Goal: Register for event/course

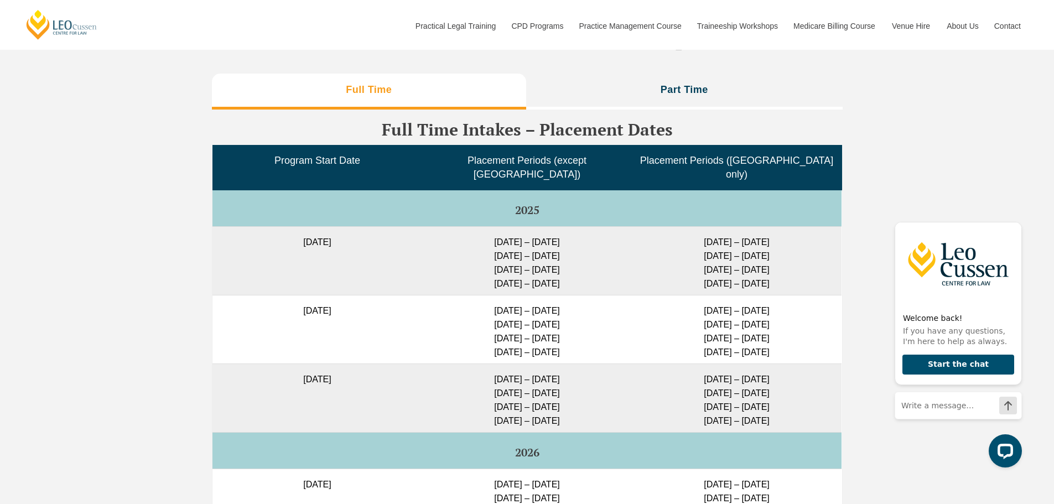
scroll to position [2754, 0]
click at [444, 258] on td "[DATE] – [DATE] [DATE] – [DATE] [DATE] – [DATE] [DATE] – [DATE]" at bounding box center [527, 260] width 210 height 69
click at [344, 231] on td "[DATE]" at bounding box center [317, 260] width 210 height 69
click at [507, 234] on td "[DATE] – [DATE] [DATE] – [DATE] [DATE] – [DATE] [DATE] – [DATE]" at bounding box center [527, 260] width 210 height 69
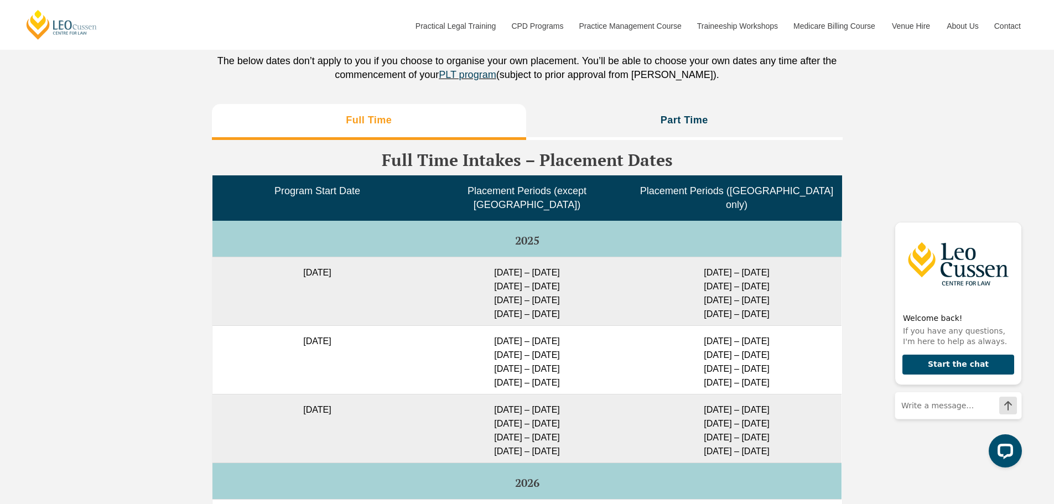
scroll to position [2699, 0]
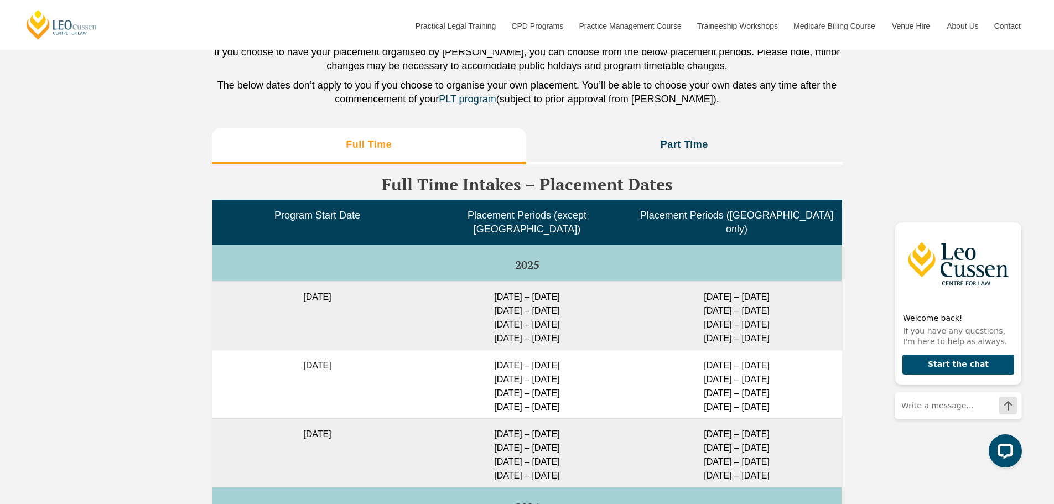
click at [524, 266] on td "2025" at bounding box center [526, 262] width 629 height 37
click at [533, 283] on td "[DATE] – [DATE] [DATE] – [DATE] [DATE] – [DATE] [DATE] – [DATE]" at bounding box center [527, 315] width 210 height 69
drag, startPoint x: 568, startPoint y: 329, endPoint x: 462, endPoint y: 282, distance: 116.1
click at [462, 282] on td "[DATE] – [DATE] [DATE] – [DATE] [DATE] – [DATE] [DATE] – [DATE]" at bounding box center [527, 315] width 210 height 69
copy td "[DATE] – [DATE] [DATE] – [DATE] [DATE] – [DATE] [DATE] – [DATE]"
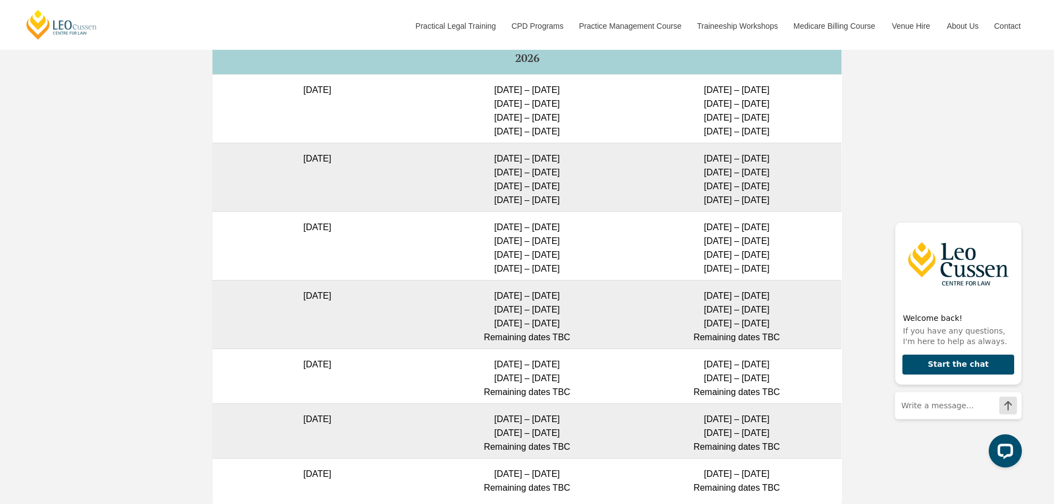
scroll to position [3363, 0]
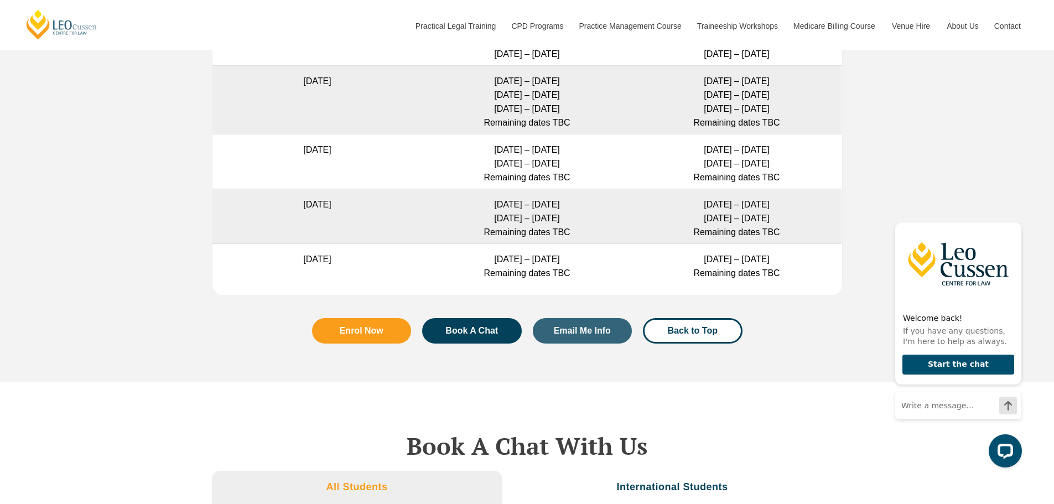
click at [530, 150] on td "[DATE] – [DATE] [DATE] – [DATE] Remaining dates TBC" at bounding box center [527, 161] width 210 height 55
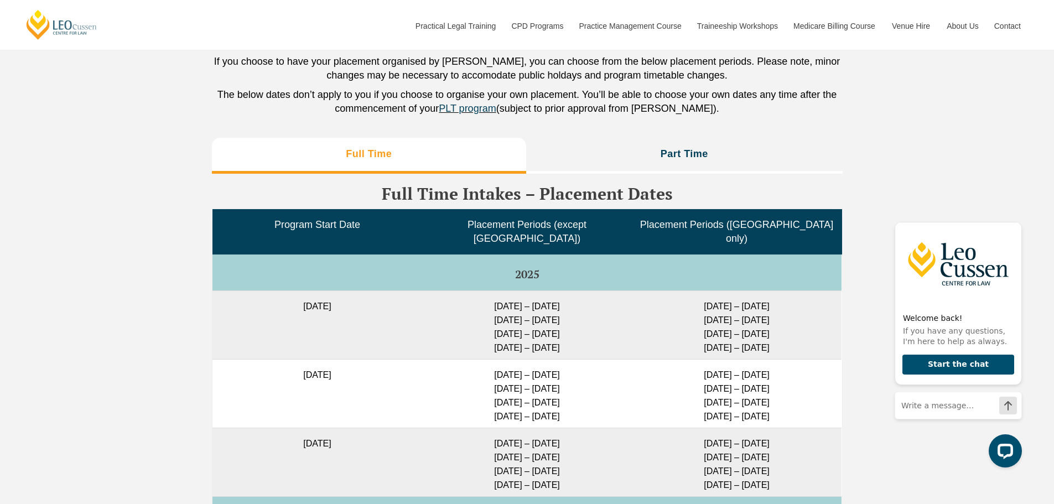
scroll to position [2423, 0]
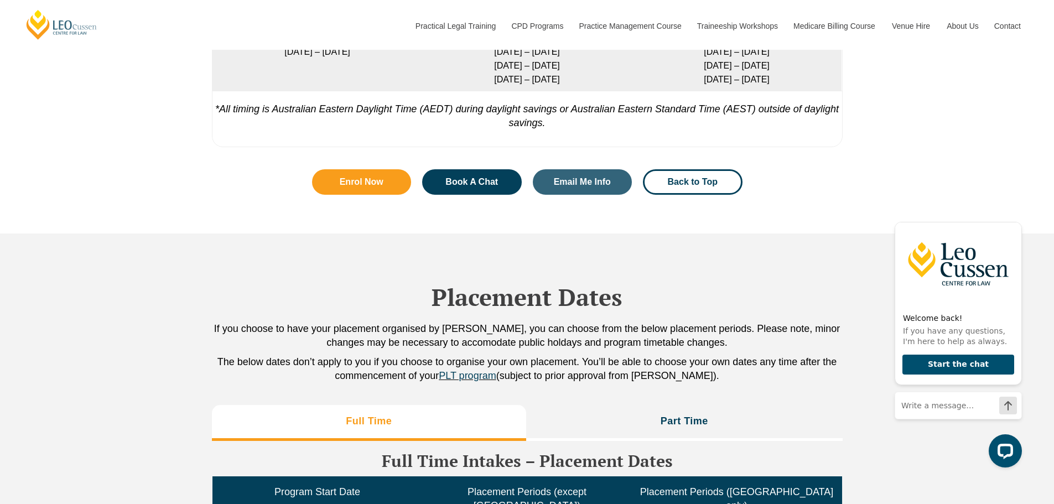
click at [806, 217] on div "Enrol Now Book A Chat Email Me Info Back to Top" at bounding box center [527, 199] width 631 height 70
